Goal: Task Accomplishment & Management: Use online tool/utility

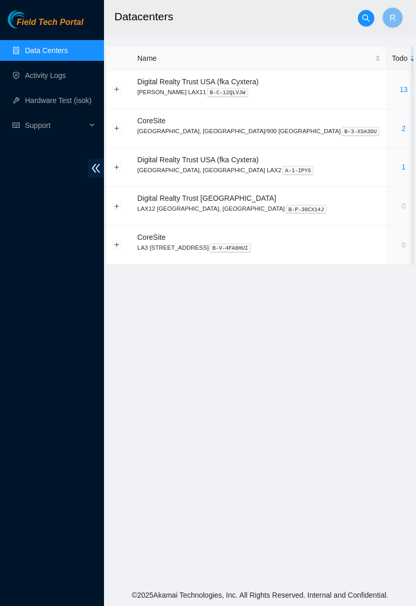
click at [402, 127] on link "2" at bounding box center [404, 128] width 4 height 8
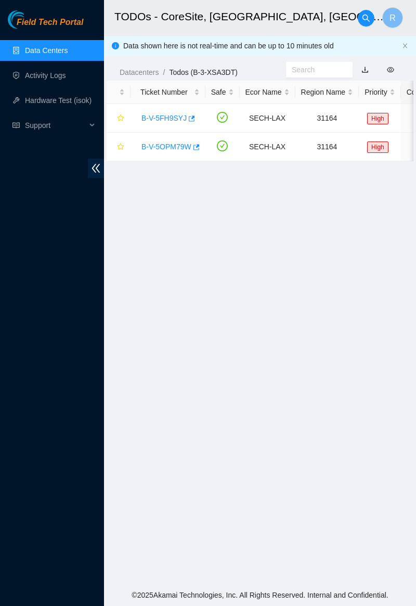
click at [172, 144] on link "B-V-5OPM79W" at bounding box center [167, 147] width 50 height 8
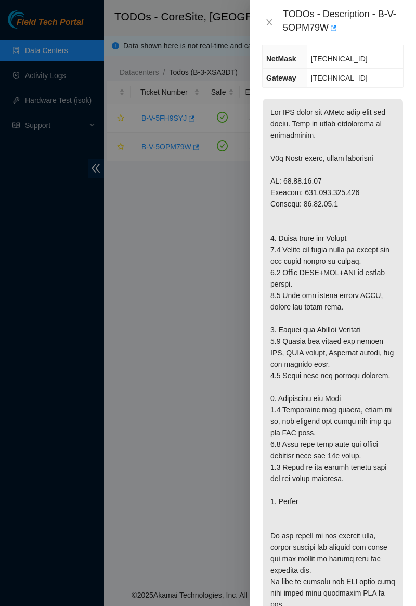
scroll to position [208, 0]
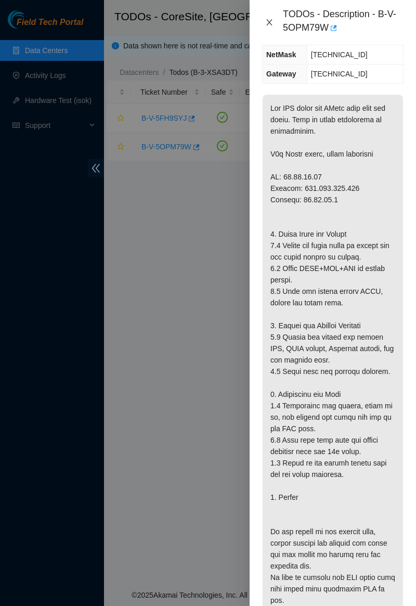
click at [273, 22] on icon "close" at bounding box center [269, 22] width 8 height 8
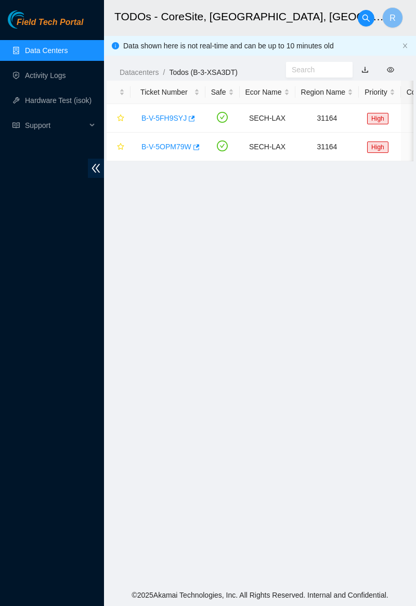
click at [171, 118] on link "B-V-5FH9SYJ" at bounding box center [164, 118] width 45 height 8
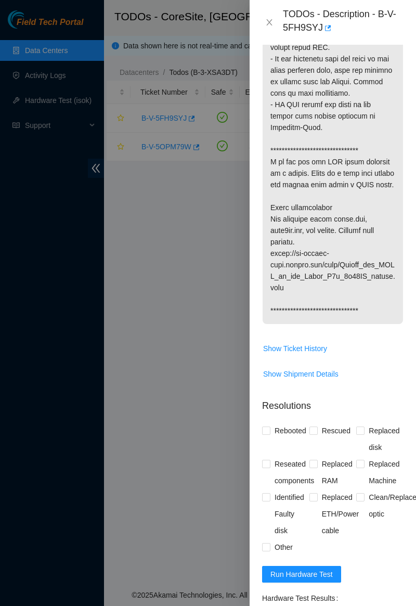
scroll to position [714, 0]
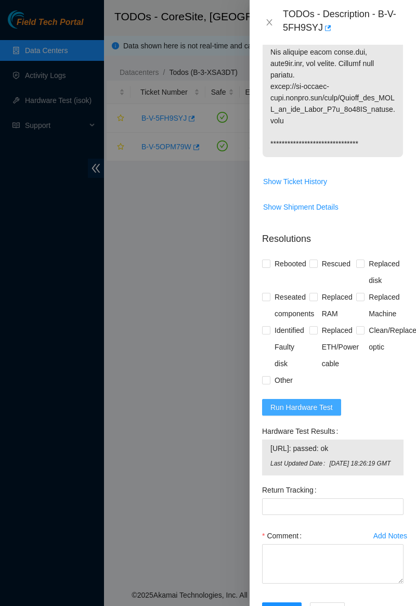
click at [316, 402] on span "Run Hardware Test" at bounding box center [302, 407] width 62 height 11
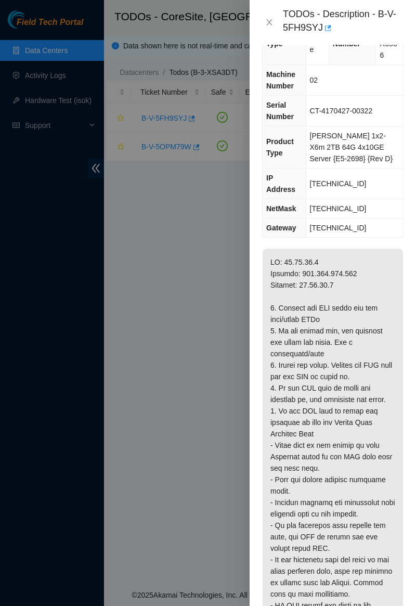
scroll to position [0, 0]
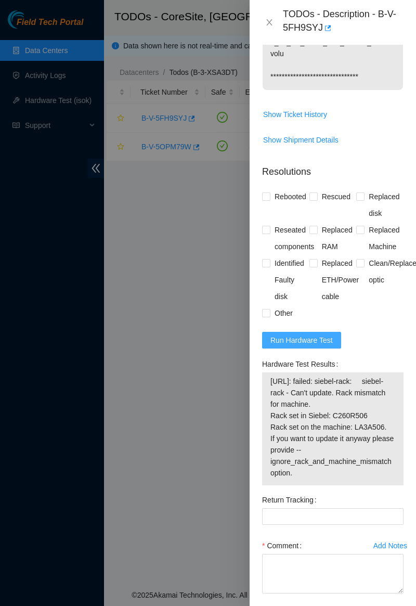
click at [295, 335] on span "Run Hardware Test" at bounding box center [302, 340] width 62 height 11
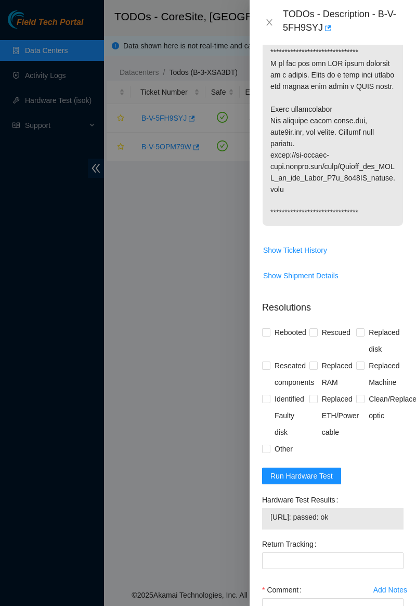
scroll to position [690, 0]
